Goal: Use online tool/utility: Use online tool/utility

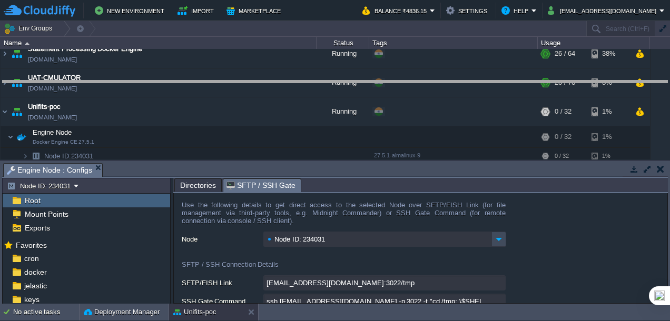
scroll to position [88, 0]
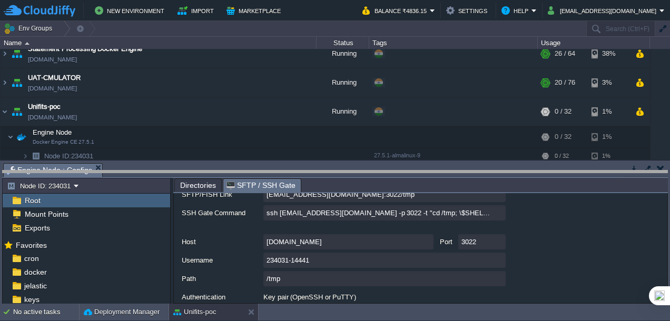
drag, startPoint x: 0, startPoint y: 0, endPoint x: 162, endPoint y: 180, distance: 242.0
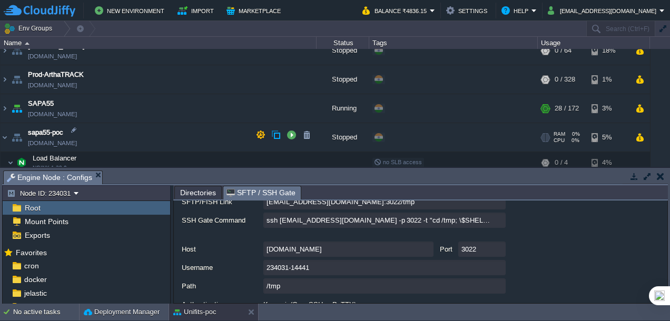
scroll to position [358, 0]
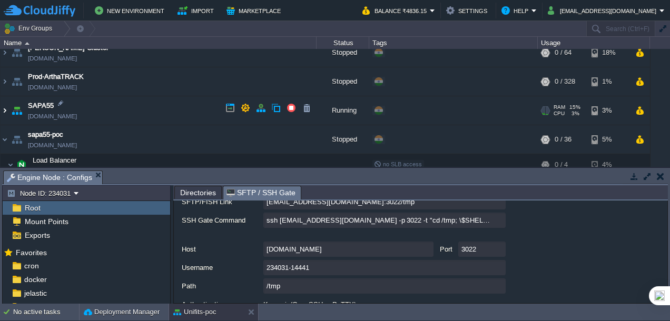
click at [5, 107] on img at bounding box center [5, 110] width 8 height 28
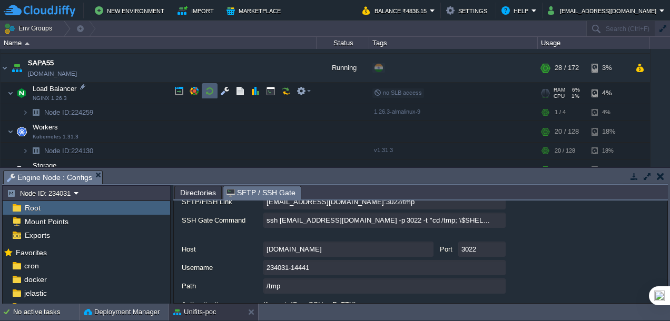
scroll to position [362, 0]
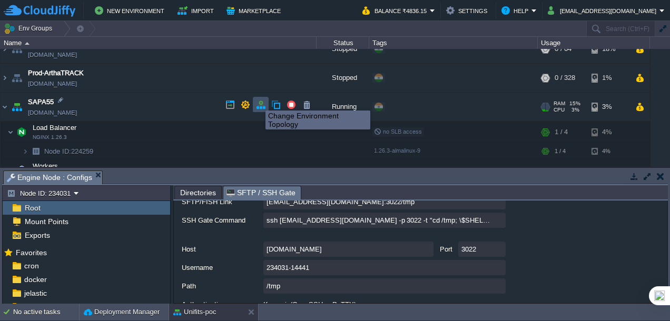
click at [258, 101] on button "button" at bounding box center [260, 104] width 9 height 9
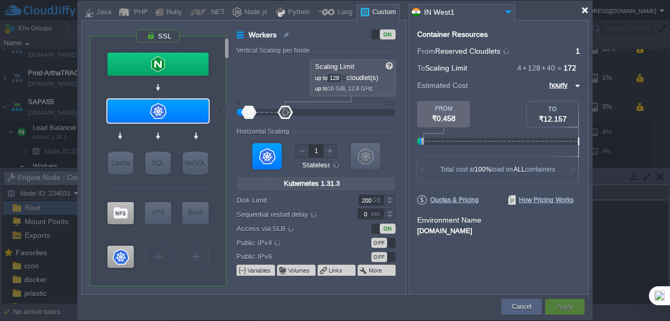
click at [586, 9] on div at bounding box center [585, 10] width 8 height 8
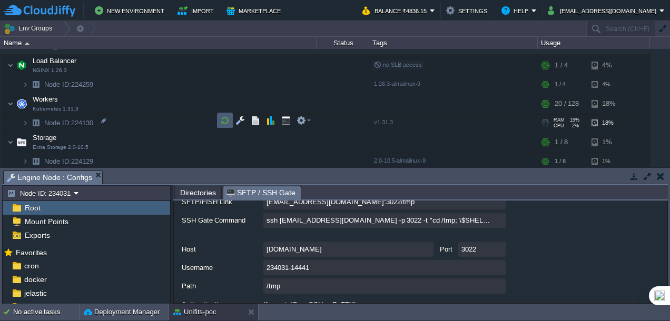
scroll to position [406, 0]
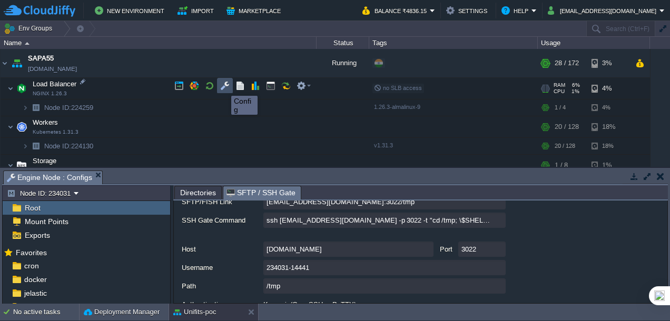
click at [223, 86] on button "button" at bounding box center [224, 85] width 9 height 9
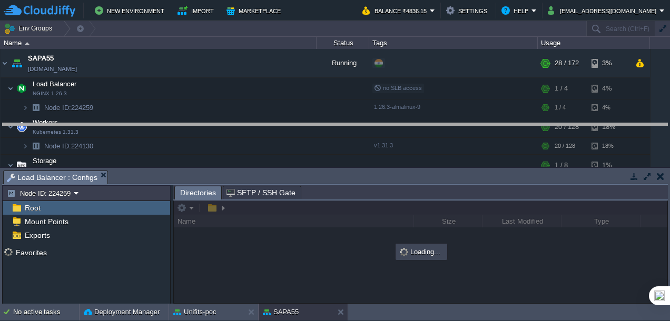
drag, startPoint x: 216, startPoint y: 173, endPoint x: 226, endPoint y: 125, distance: 48.4
click at [226, 125] on body "New Environment Import Marketplace Bonus ₹0.00 Upgrade Account Balance ₹4836.15…" at bounding box center [335, 160] width 670 height 321
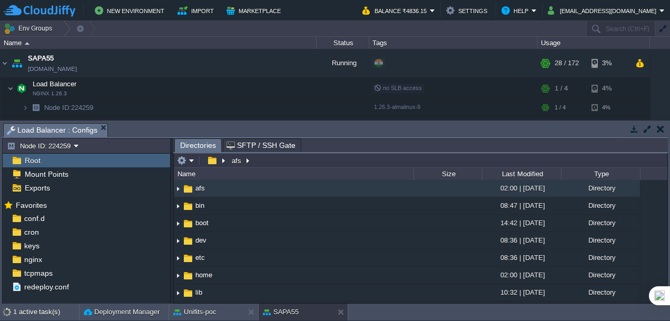
scroll to position [734, 0]
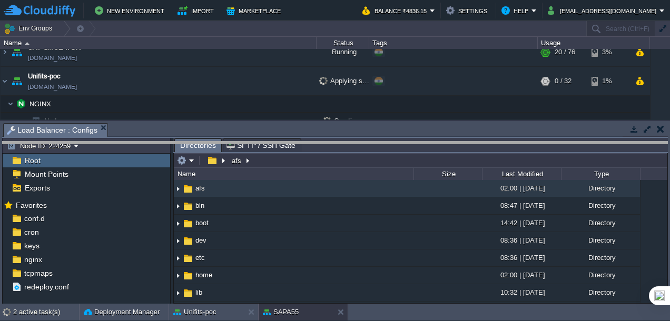
drag, startPoint x: 331, startPoint y: 126, endPoint x: 335, endPoint y: 150, distance: 23.6
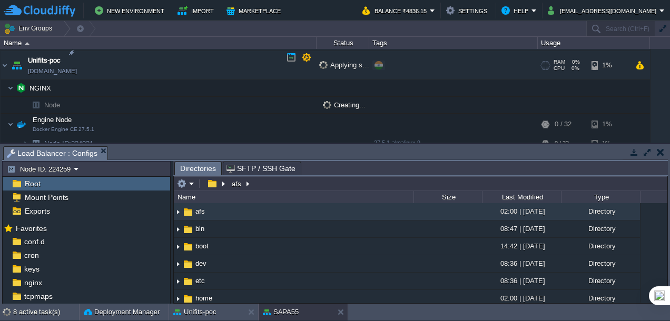
scroll to position [724, 0]
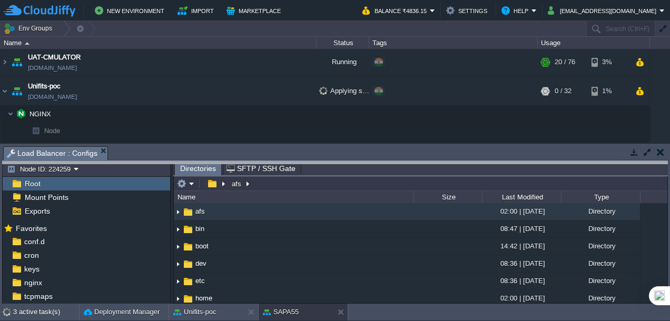
drag, startPoint x: 352, startPoint y: 149, endPoint x: 349, endPoint y: 164, distance: 15.6
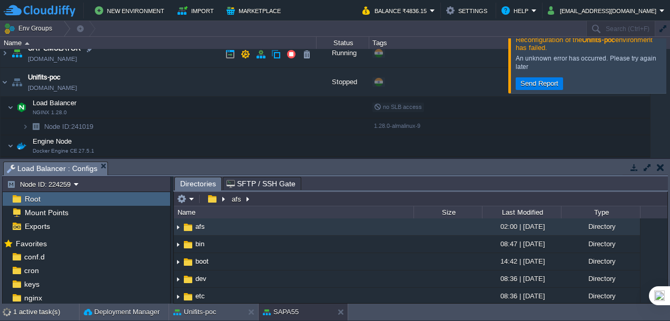
scroll to position [664, 0]
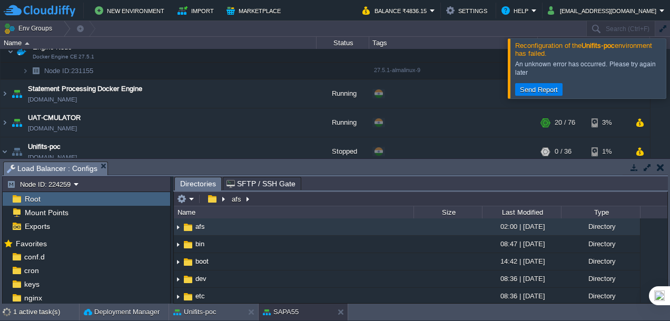
click at [669, 72] on div at bounding box center [683, 68] width 0 height 60
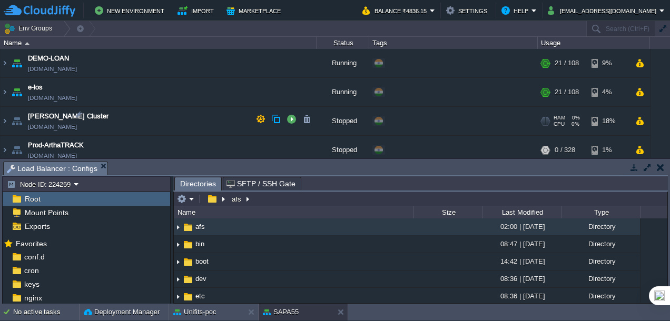
scroll to position [284, 0]
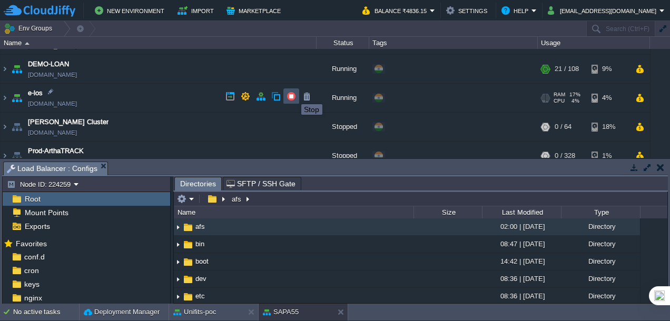
click at [293, 95] on button "button" at bounding box center [290, 96] width 9 height 9
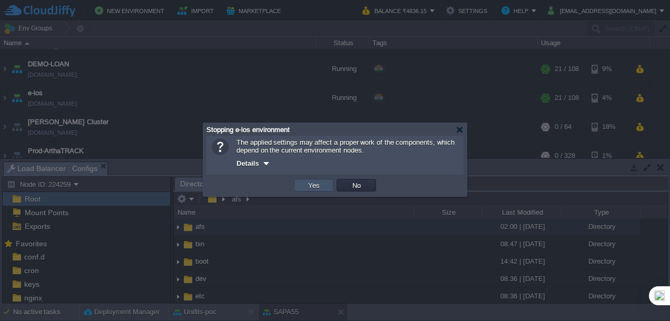
click at [311, 189] on button "Yes" at bounding box center [314, 185] width 18 height 9
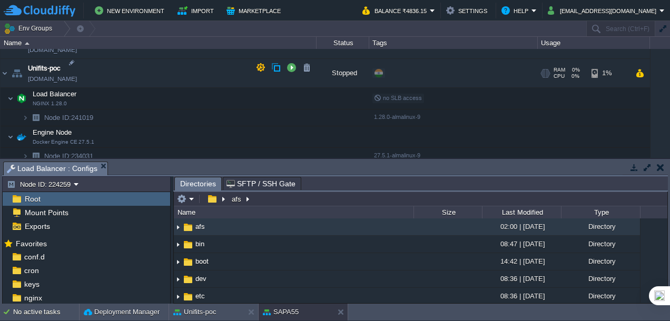
scroll to position [732, 0]
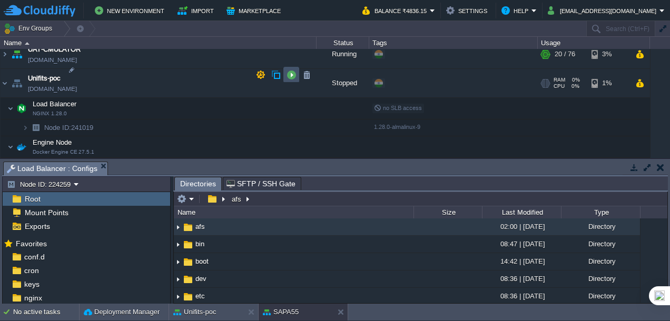
click at [292, 79] on button "button" at bounding box center [290, 74] width 9 height 9
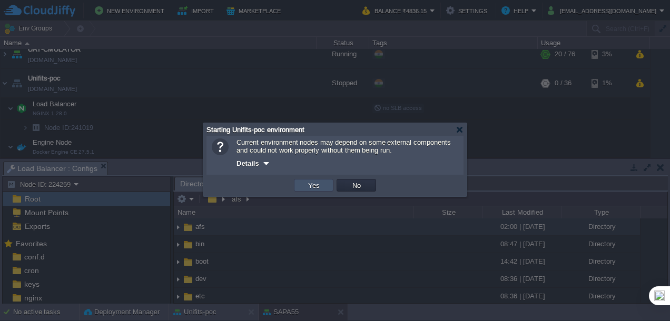
click at [309, 186] on button "Yes" at bounding box center [314, 185] width 18 height 9
